Goal: Check status: Check status

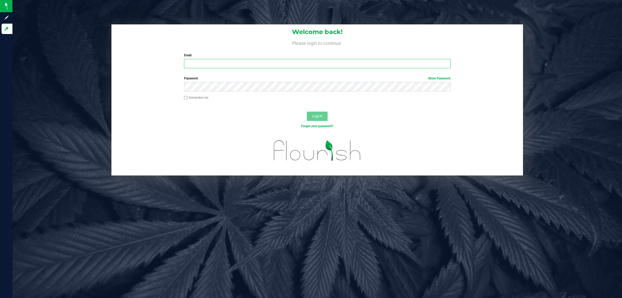
click at [191, 64] on input "Email" at bounding box center [317, 63] width 267 height 9
type input "[EMAIL_ADDRESS][DOMAIN_NAME]"
click at [307, 112] on button "Log In" at bounding box center [317, 116] width 21 height 9
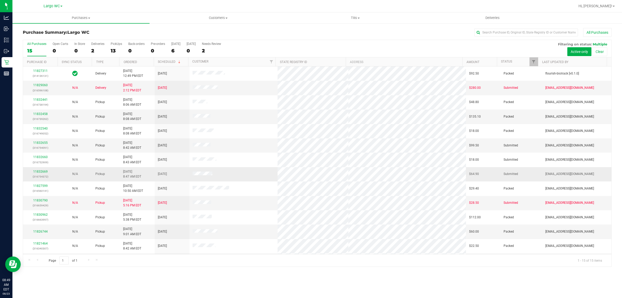
drag, startPoint x: 184, startPoint y: 145, endPoint x: 222, endPoint y: 176, distance: 49.3
click at [222, 176] on tbody "11827311 (314136131) Delivery [DATE] 12:49 PM EDT 8/27/2025 $92.50 Packed flour…" at bounding box center [317, 173] width 589 height 215
click at [222, 176] on td at bounding box center [234, 174] width 88 height 14
click at [117, 47] on label "PickUps 13" at bounding box center [116, 49] width 11 height 14
click at [0, 0] on input "PickUps 13" at bounding box center [0, 0] width 0 height 0
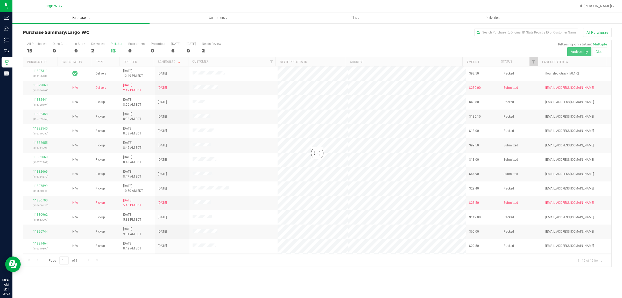
click at [87, 19] on span "Purchases" at bounding box center [80, 18] width 137 height 5
click at [46, 38] on li "Fulfillment" at bounding box center [80, 37] width 137 height 6
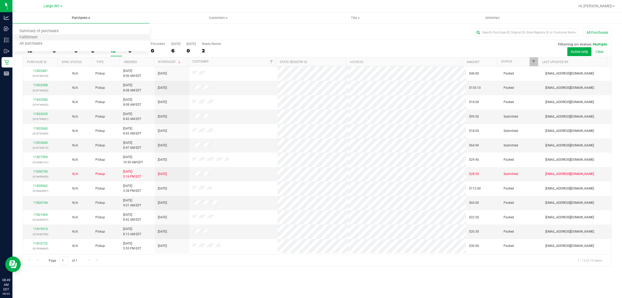
click at [75, 37] on li "Fulfillment" at bounding box center [80, 37] width 137 height 6
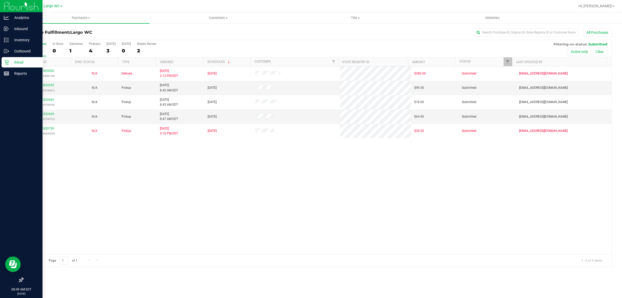
click at [7, 60] on icon at bounding box center [6, 62] width 5 height 5
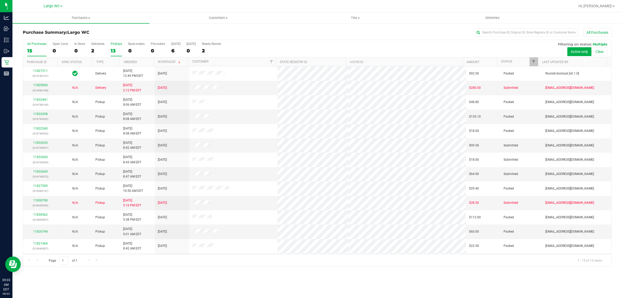
click at [113, 48] on div "13" at bounding box center [116, 51] width 11 height 6
click at [0, 0] on input "PickUps 13" at bounding box center [0, 0] width 0 height 0
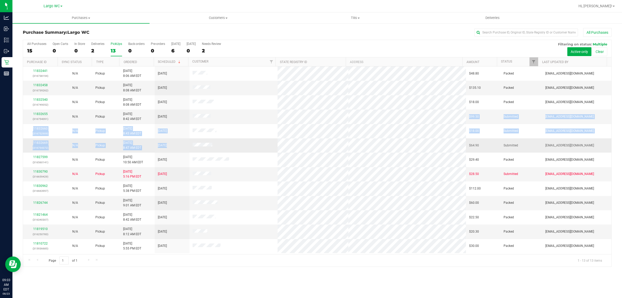
drag, startPoint x: 196, startPoint y: 125, endPoint x: 232, endPoint y: 142, distance: 40.3
click at [232, 142] on tbody "11832441 (316738194) N/A Pickup [DATE] 8:06 AM EDT 8/23/2025 $48.80 Packed [EMA…" at bounding box center [317, 159] width 589 height 186
click at [233, 143] on td at bounding box center [234, 145] width 88 height 14
